Goal: Find specific page/section: Find specific page/section

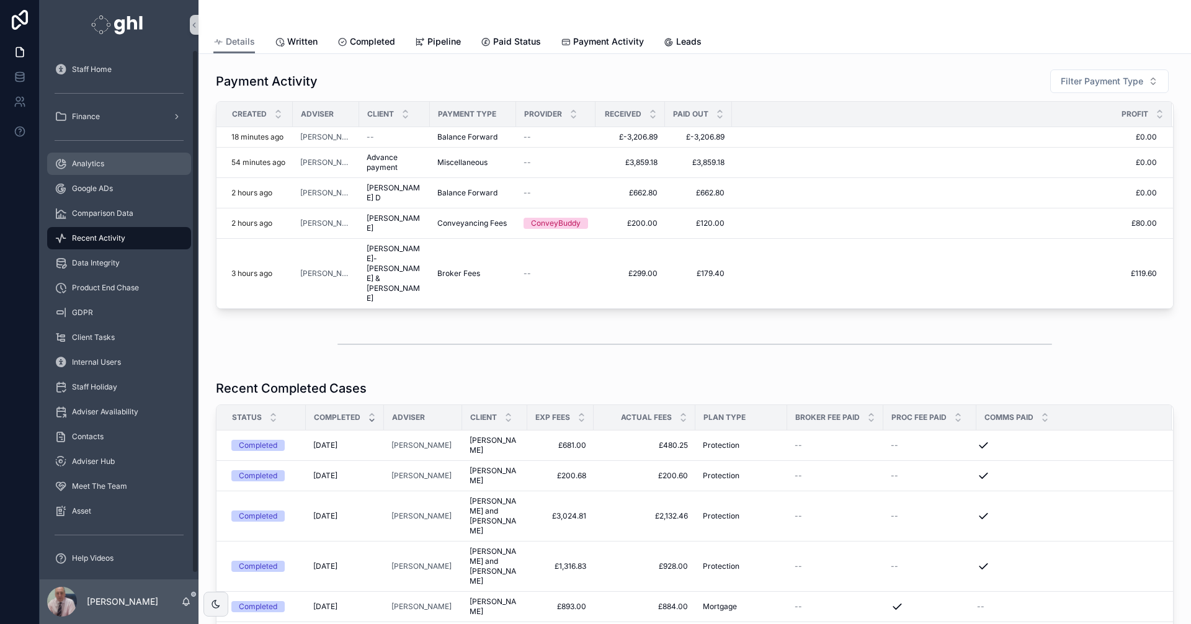
click at [88, 162] on span "Analytics" at bounding box center [88, 164] width 32 height 10
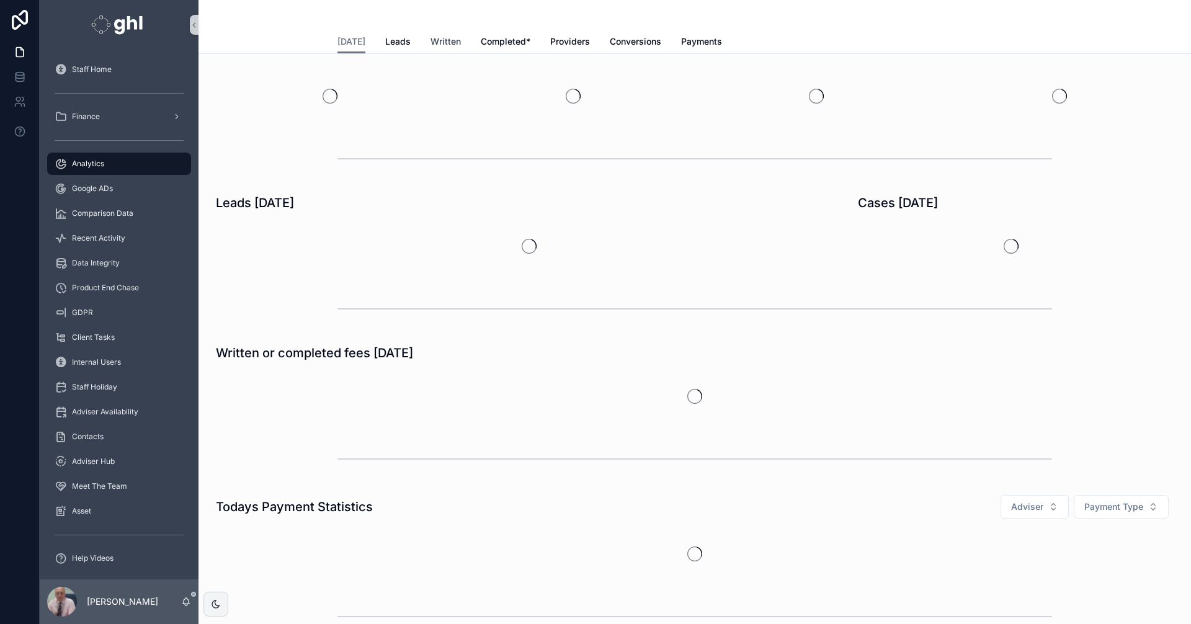
click at [437, 39] on span "Written" at bounding box center [446, 41] width 30 height 12
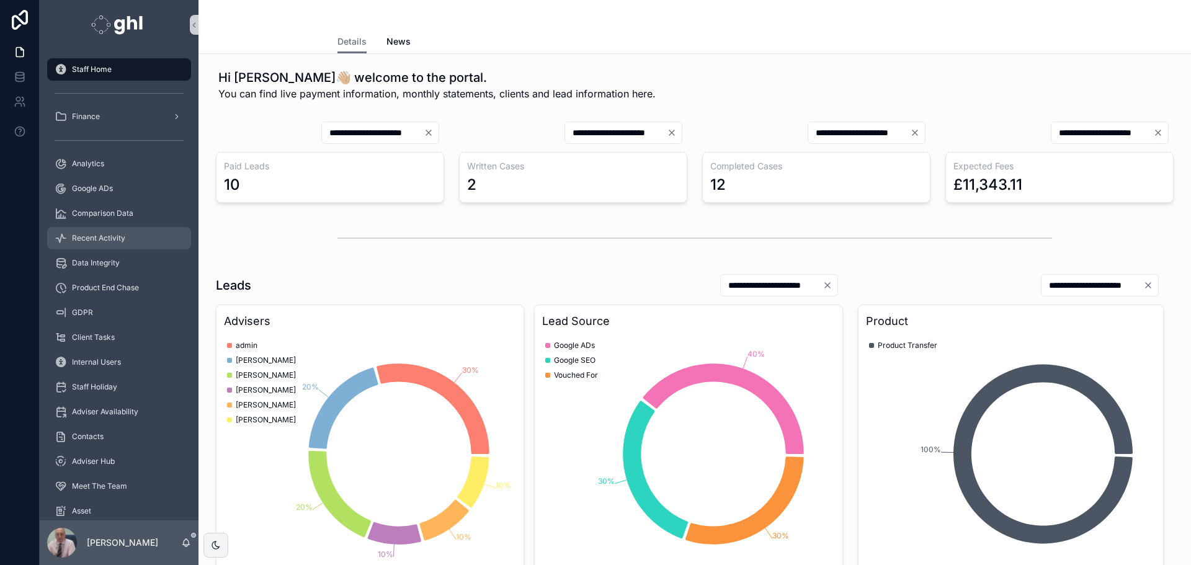
click at [86, 234] on span "Recent Activity" at bounding box center [98, 238] width 53 height 10
